Goal: Navigation & Orientation: Find specific page/section

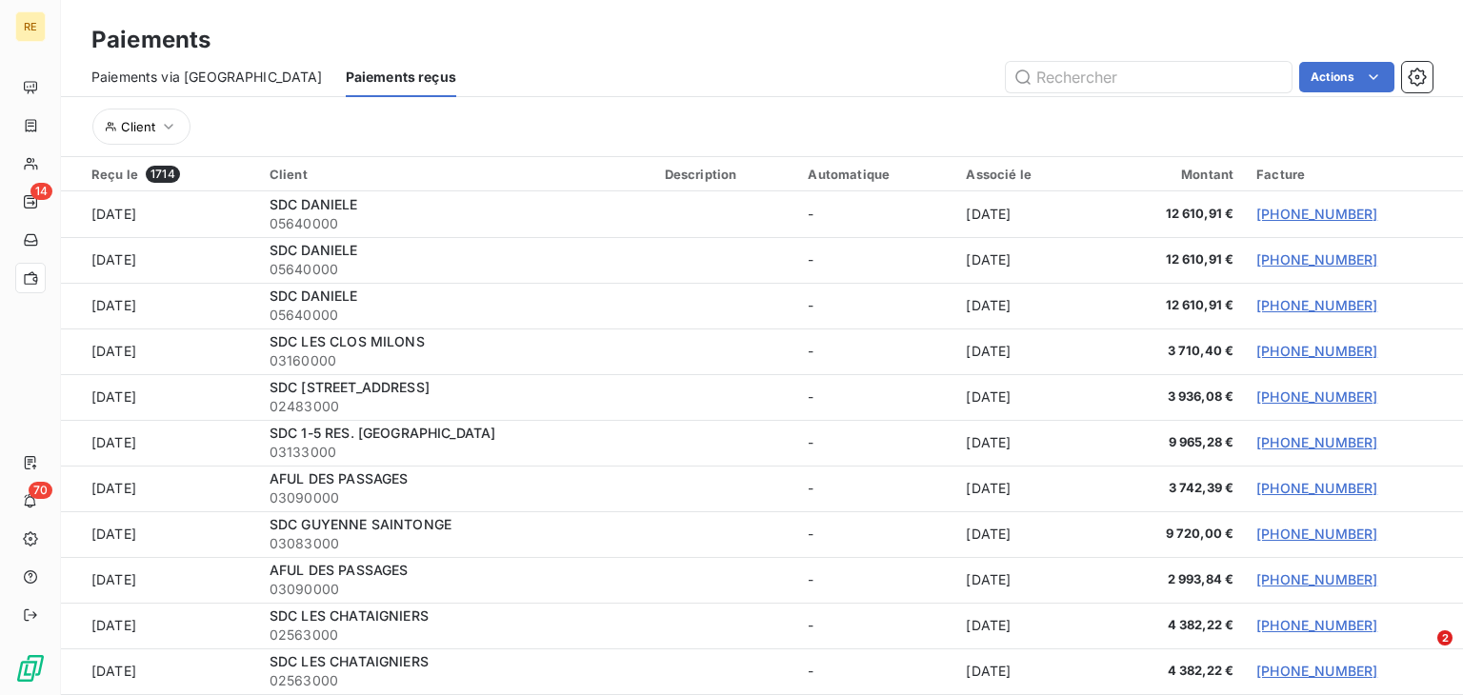
click at [689, 81] on div "Actions" at bounding box center [955, 77] width 953 height 30
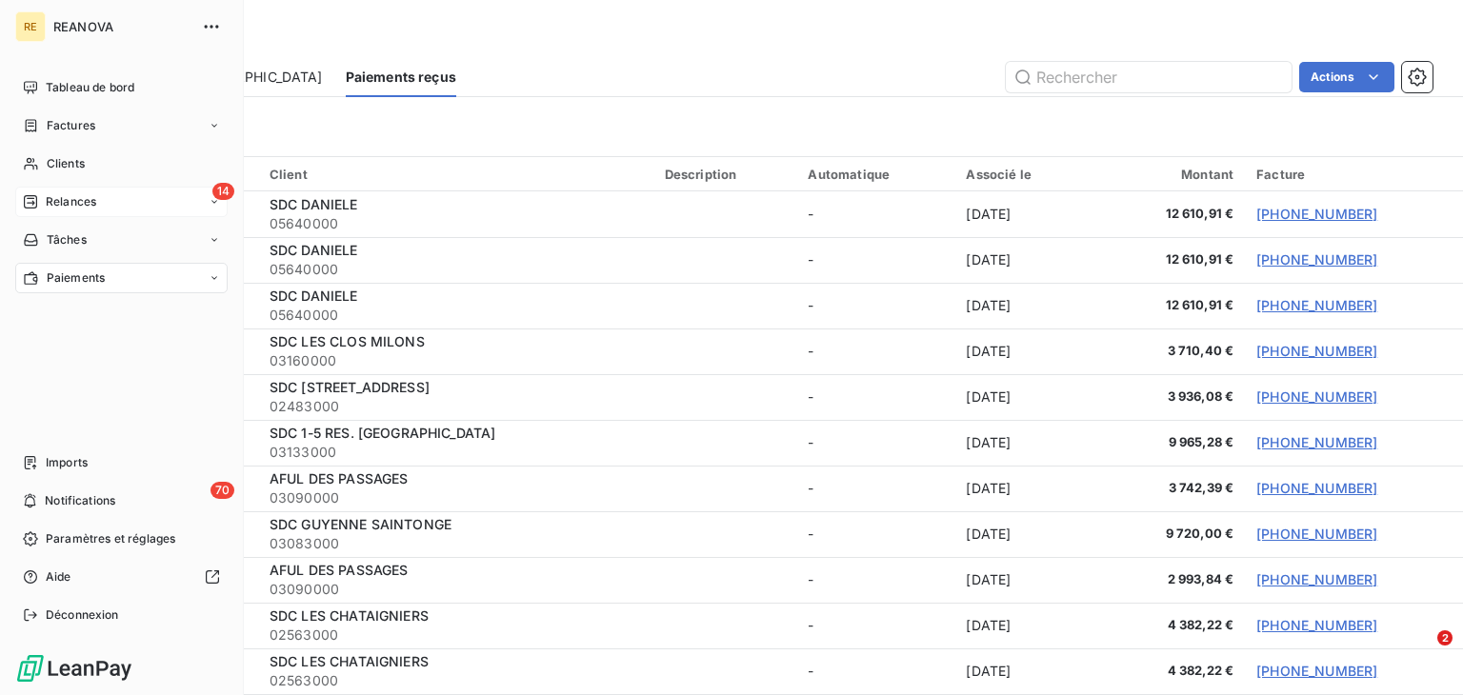
click at [118, 196] on div "14 Relances" at bounding box center [121, 202] width 212 height 30
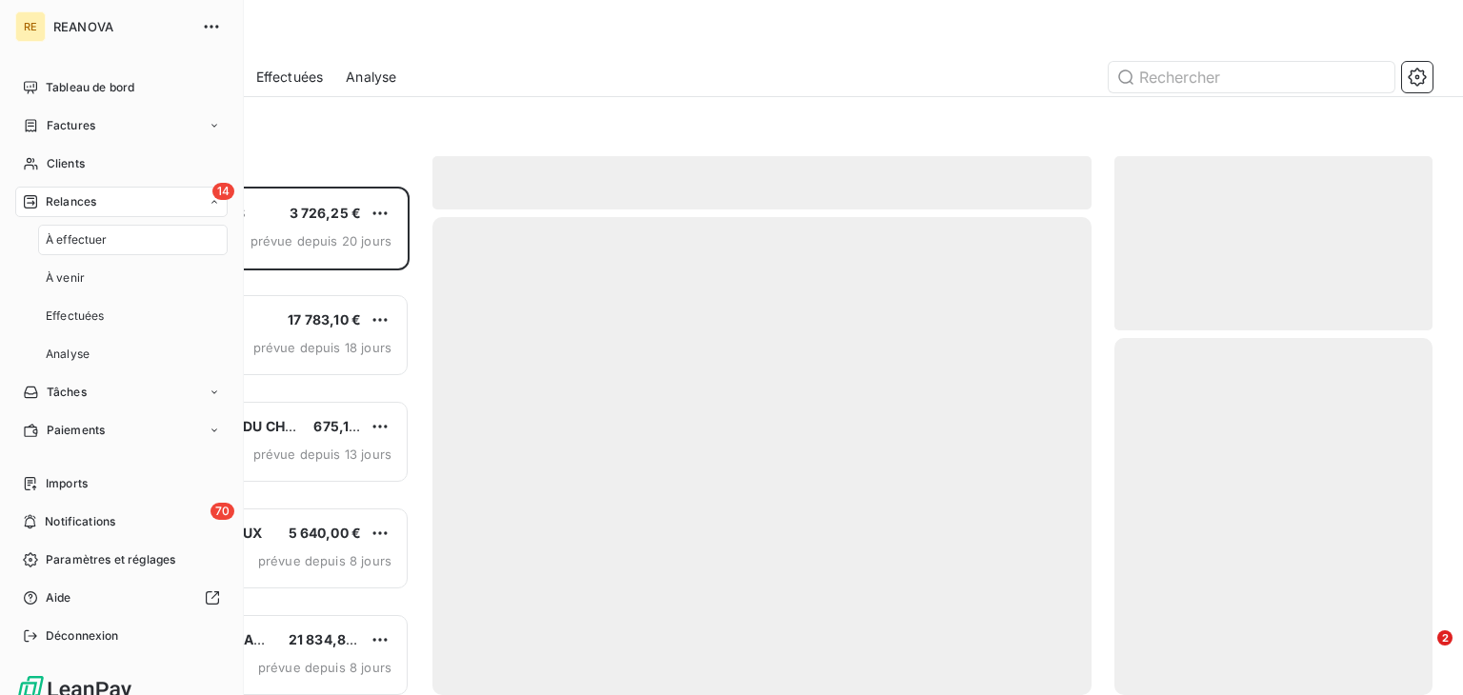
scroll to position [491, 301]
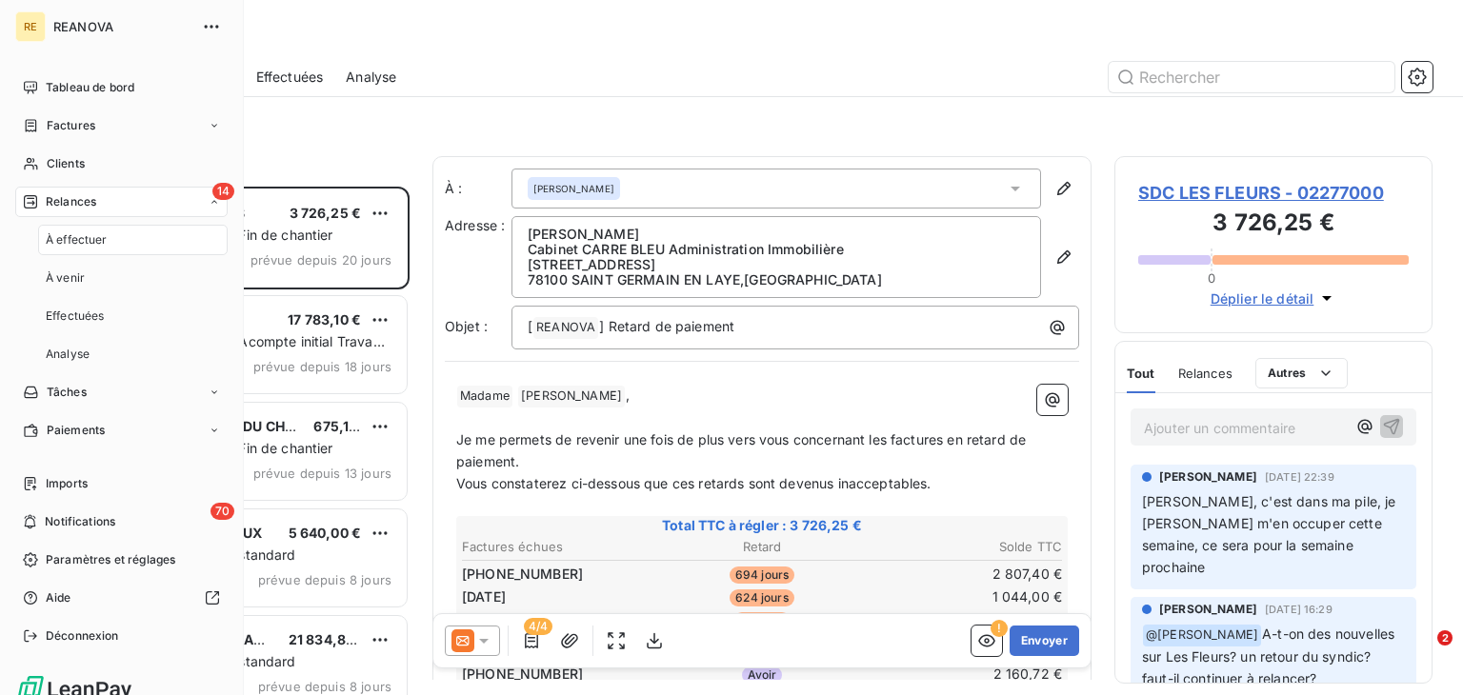
click at [163, 192] on div "14 Relances" at bounding box center [121, 202] width 212 height 30
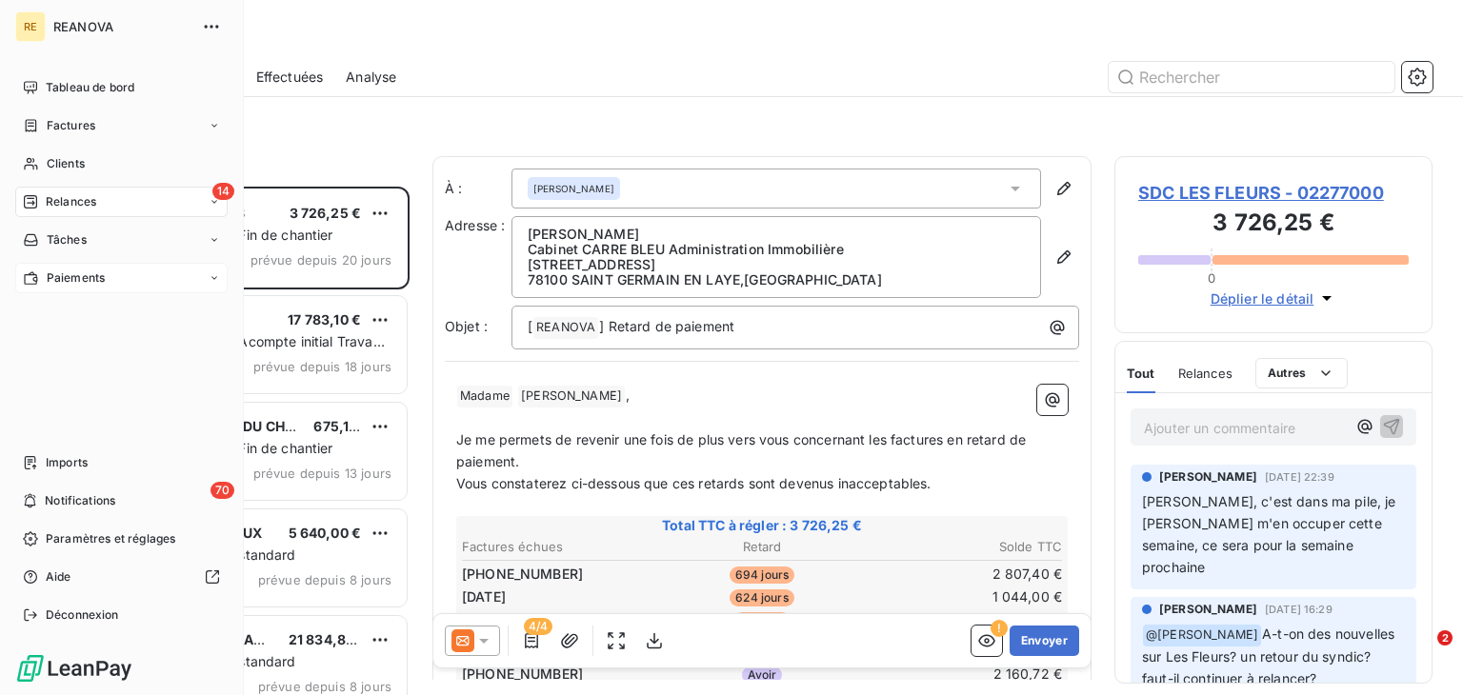
click at [130, 271] on div "Paiements" at bounding box center [121, 278] width 212 height 30
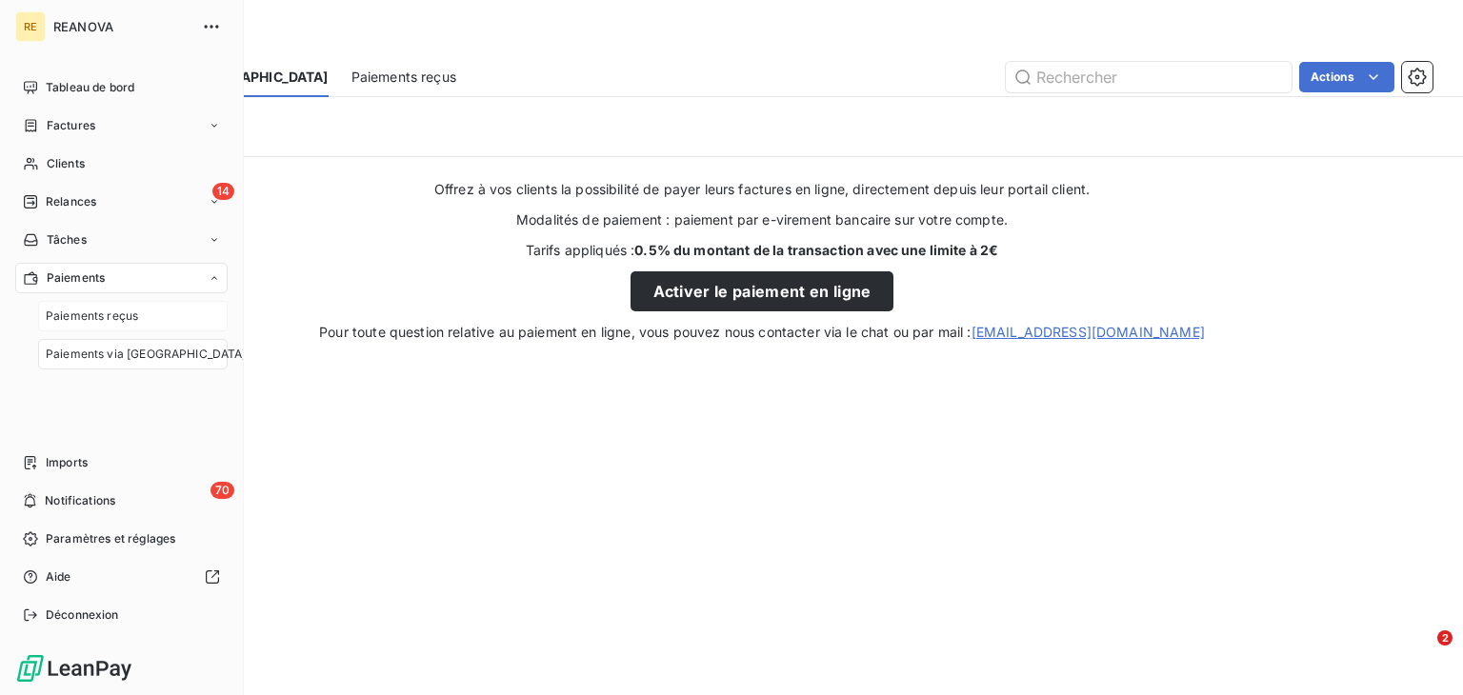
click at [113, 322] on span "Paiements reçus" at bounding box center [92, 316] width 92 height 17
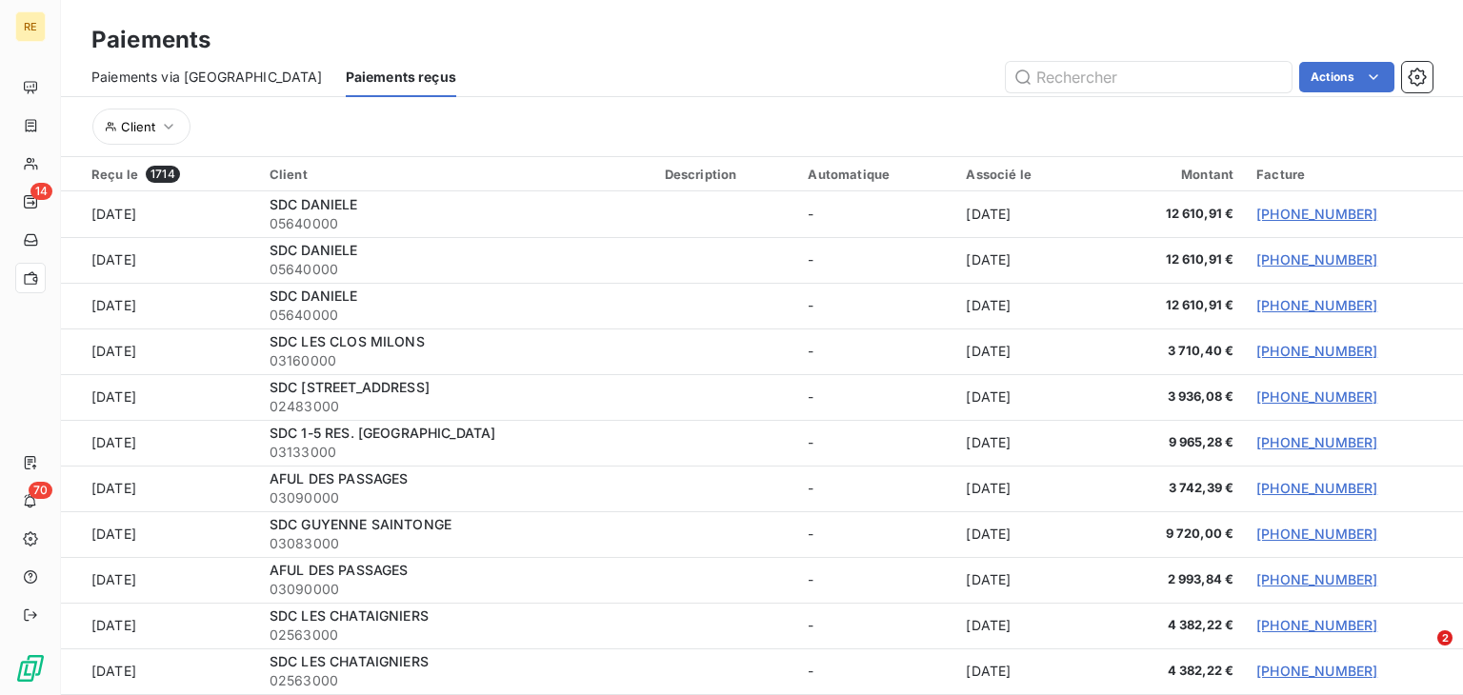
click at [739, 55] on div "Paiements" at bounding box center [762, 40] width 1402 height 34
